Goal: Task Accomplishment & Management: Manage account settings

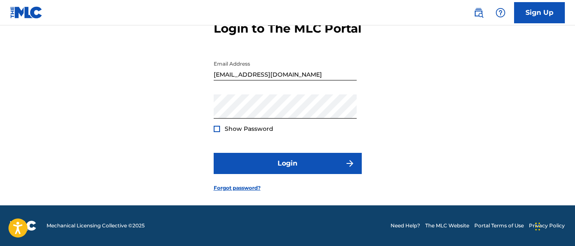
click at [217, 128] on div at bounding box center [217, 129] width 6 height 6
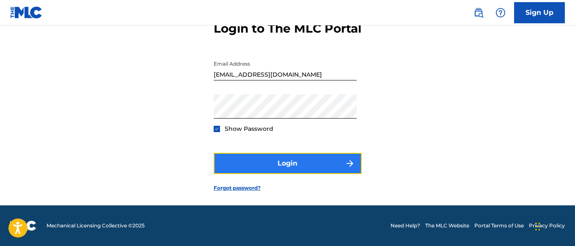
click at [291, 168] on button "Login" at bounding box center [288, 163] width 148 height 21
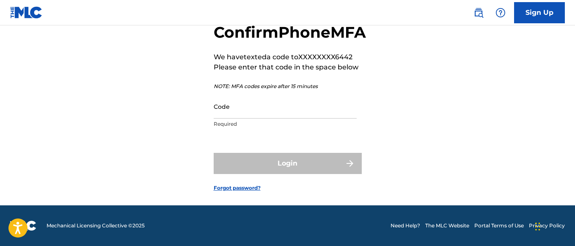
scroll to position [70, 0]
click at [228, 113] on input "Code" at bounding box center [285, 106] width 143 height 24
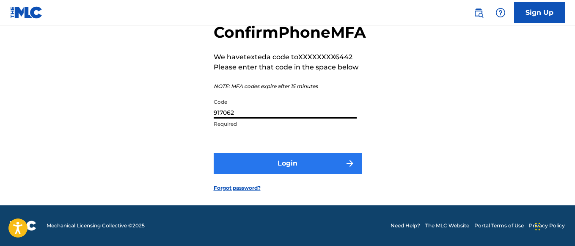
type input "917062"
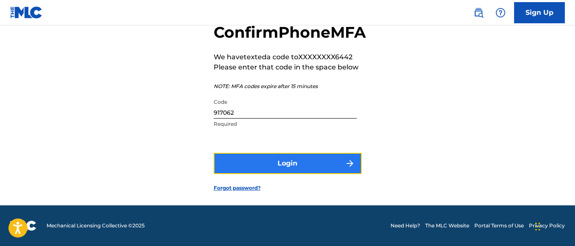
click at [278, 159] on button "Login" at bounding box center [288, 163] width 148 height 21
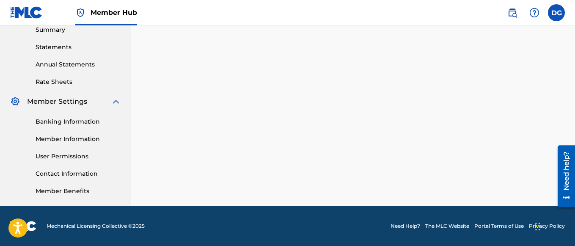
scroll to position [279, 0]
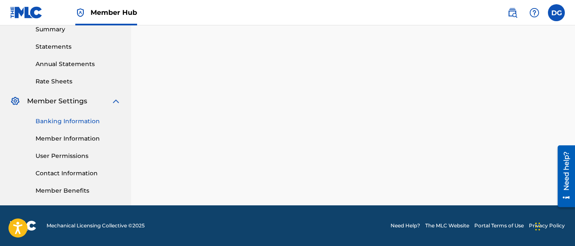
click at [63, 121] on link "Banking Information" at bounding box center [78, 121] width 85 height 9
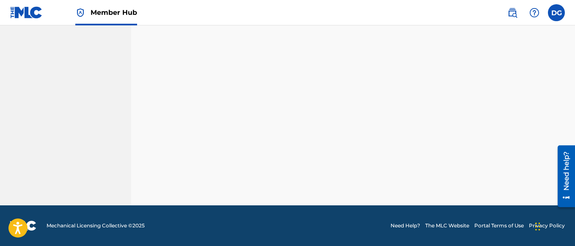
scroll to position [514, 0]
